Goal: Check status

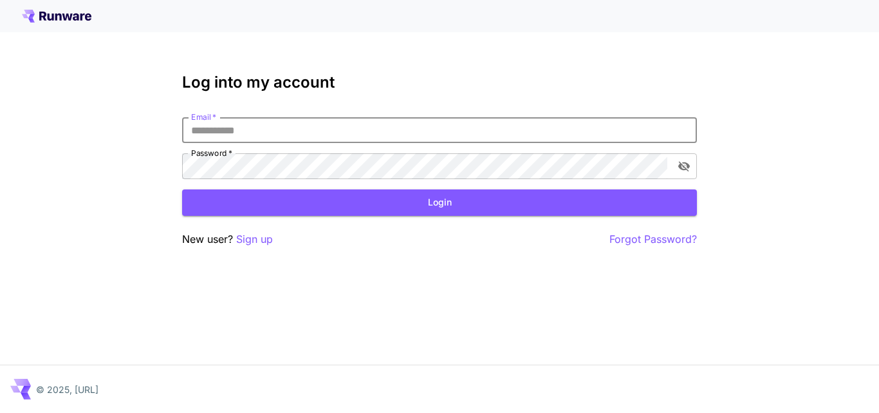
type input "**********"
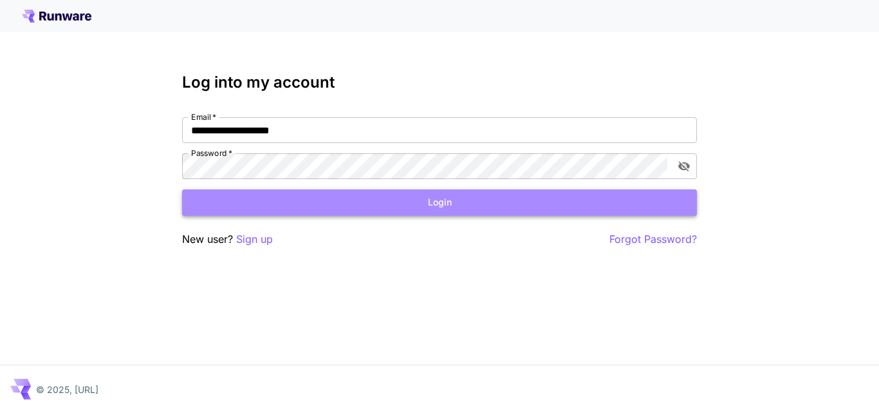
click at [429, 210] on button "Login" at bounding box center [439, 202] width 515 height 26
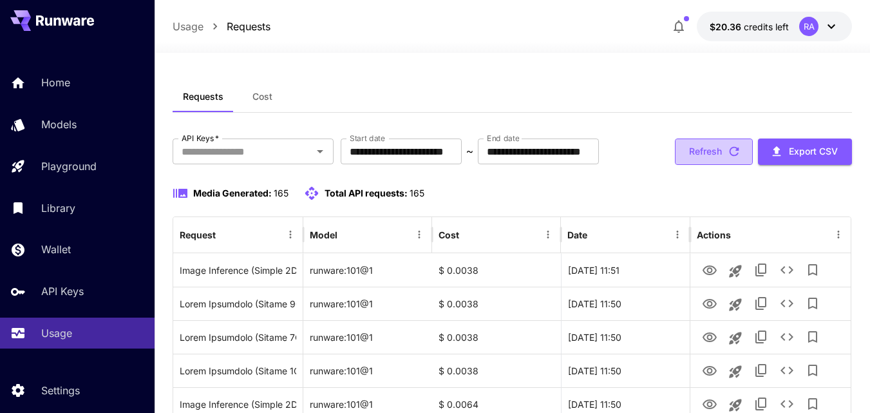
click at [722, 165] on button "Refresh" at bounding box center [714, 151] width 78 height 26
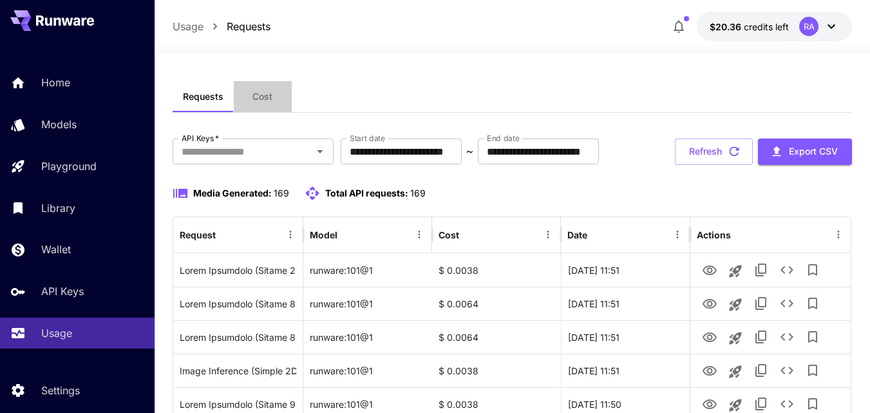
click at [258, 95] on span "Cost" at bounding box center [262, 97] width 20 height 12
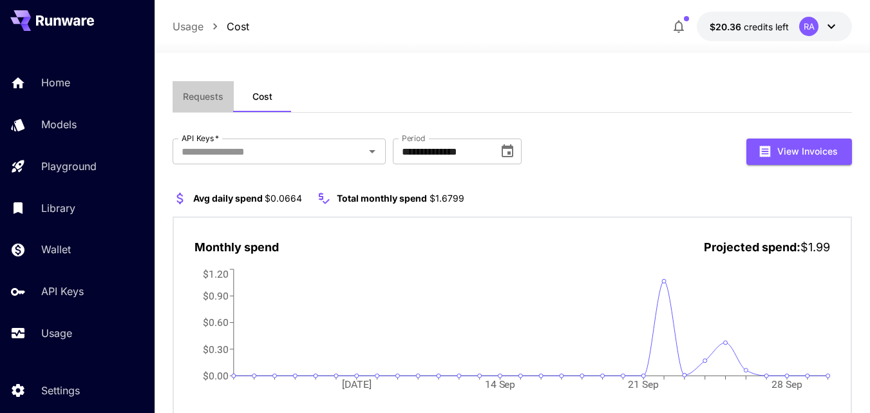
click at [207, 93] on span "Requests" at bounding box center [203, 97] width 41 height 12
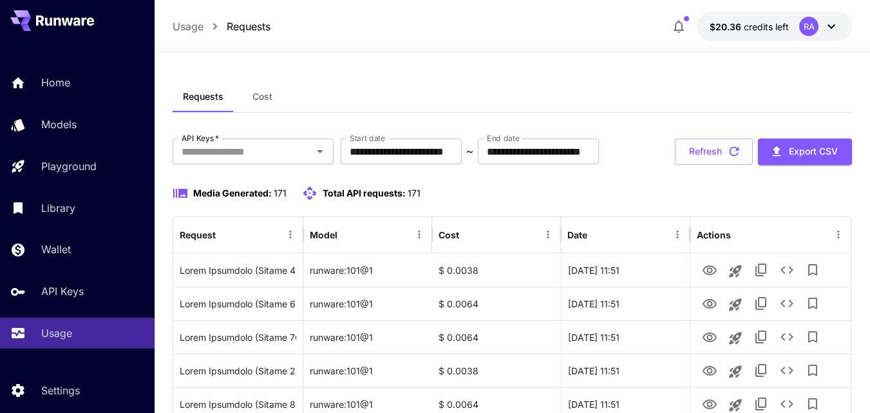
click at [695, 95] on div "Requests Cost" at bounding box center [512, 97] width 679 height 32
click at [718, 165] on button "Refresh" at bounding box center [714, 151] width 78 height 26
click at [261, 95] on span "Cost" at bounding box center [262, 97] width 20 height 12
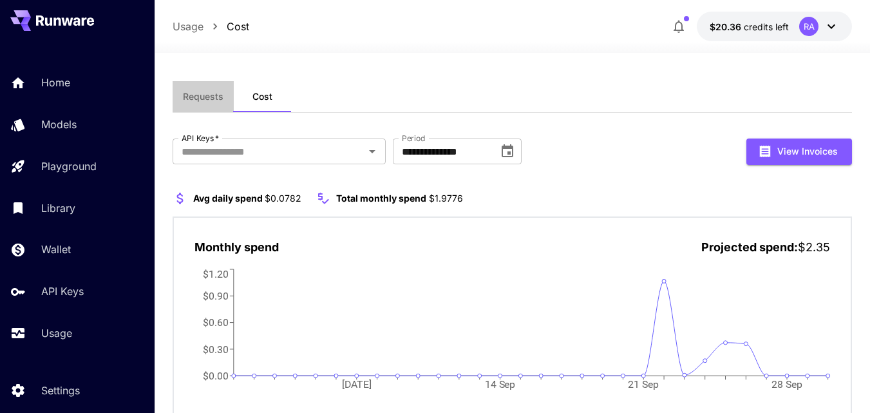
click at [205, 93] on span "Requests" at bounding box center [203, 97] width 41 height 12
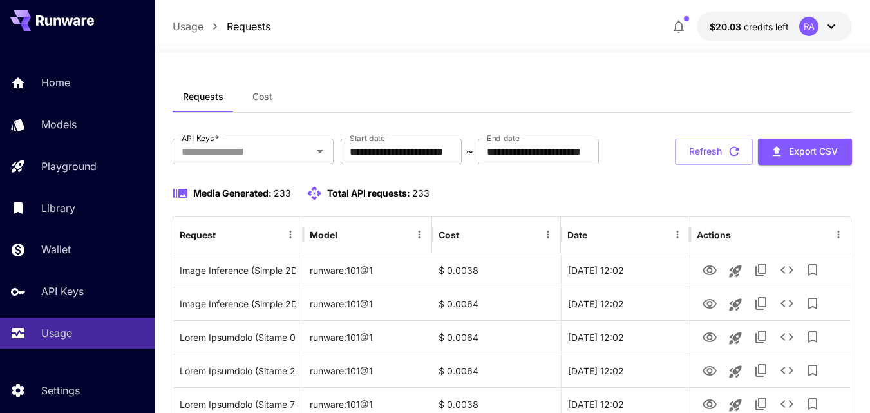
click at [791, 34] on button "$20.03 credits left RA" at bounding box center [774, 27] width 155 height 30
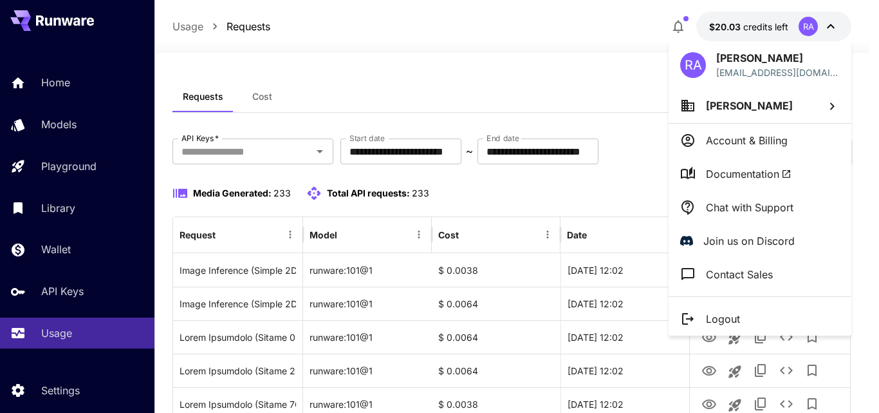
click at [563, 77] on div at bounding box center [439, 206] width 879 height 413
